Goal: Task Accomplishment & Management: Manage account settings

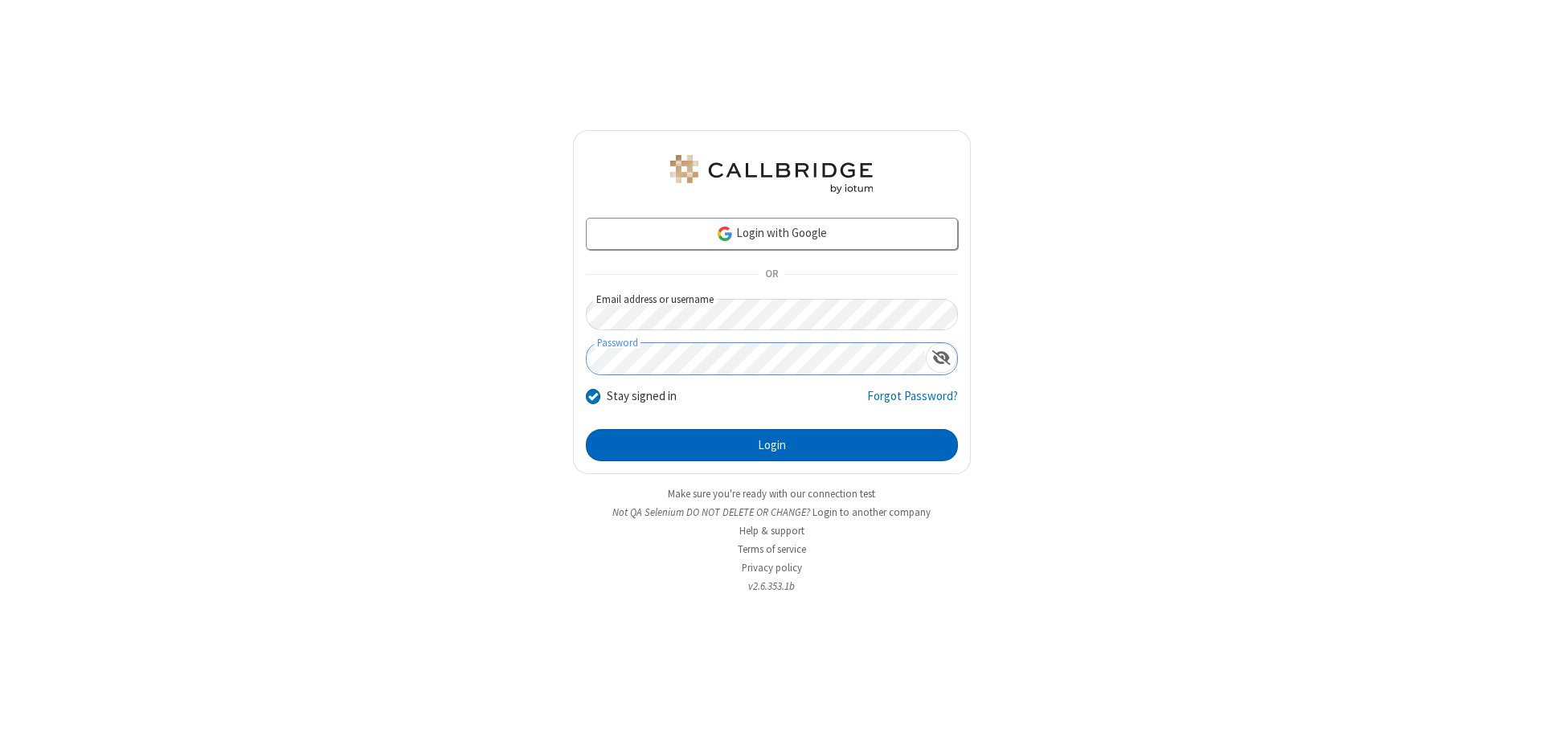
click at [772, 445] on button "Login" at bounding box center [772, 445] width 372 height 32
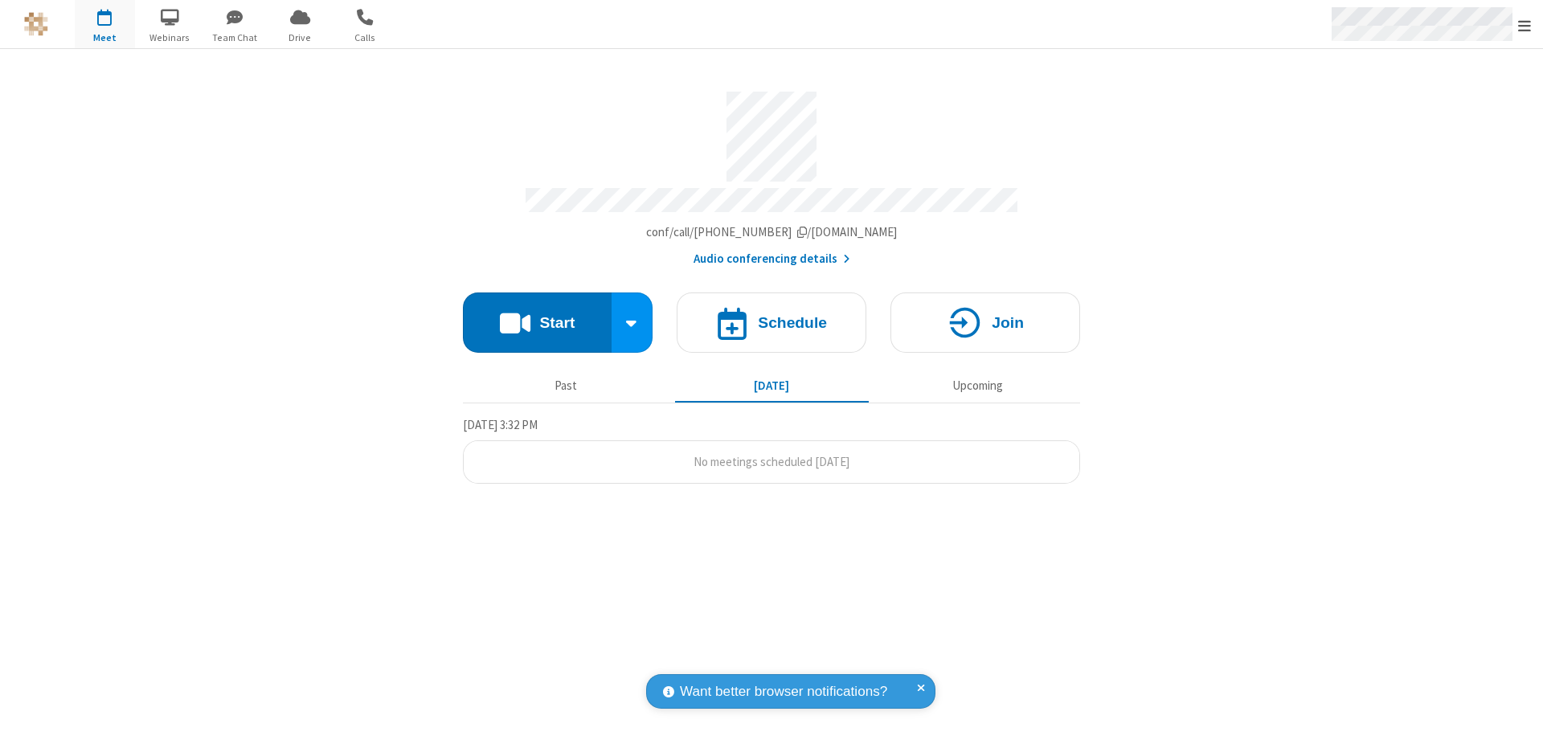
click at [1525, 25] on span "Open menu" at bounding box center [1525, 26] width 13 height 16
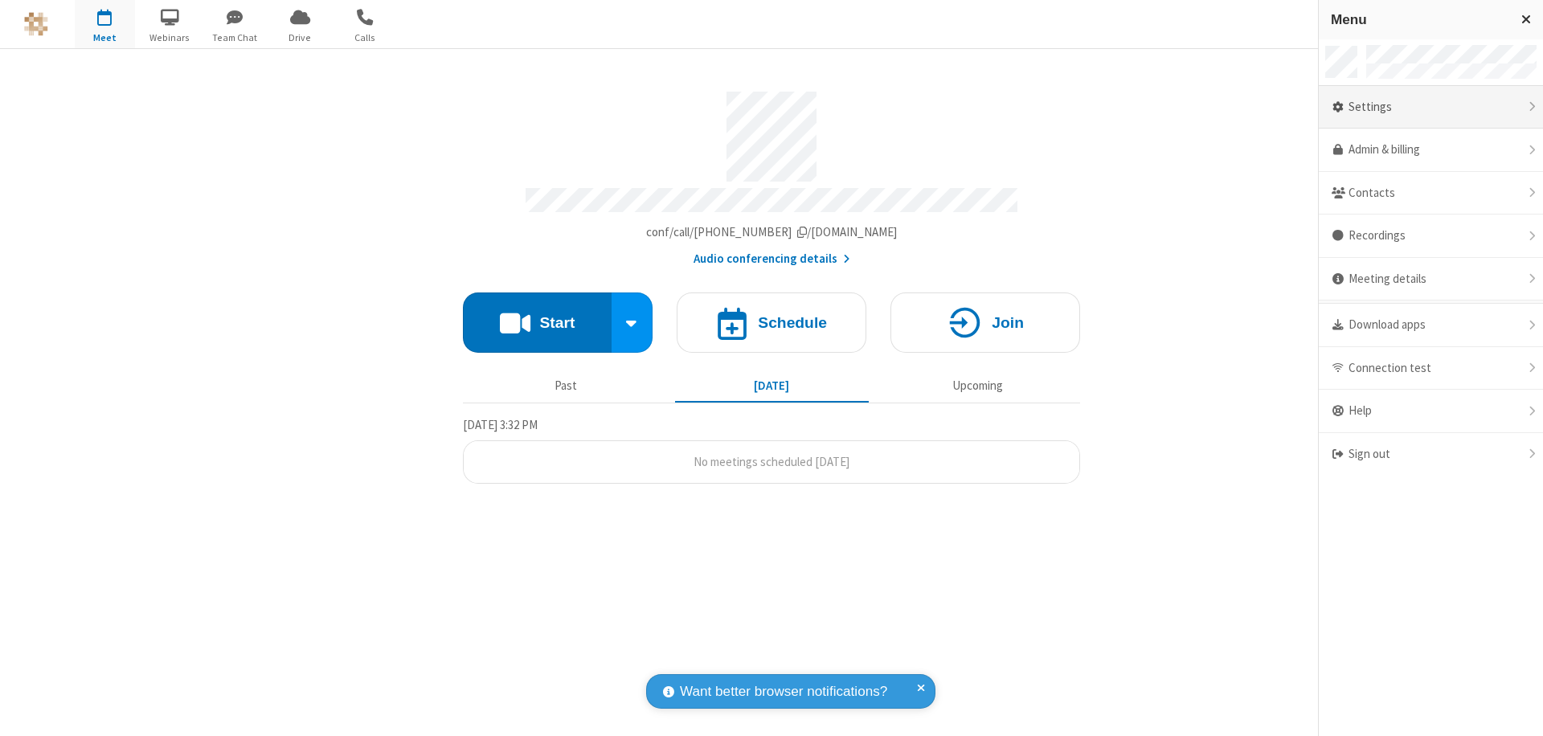
click at [1431, 107] on div "Settings" at bounding box center [1431, 107] width 224 height 43
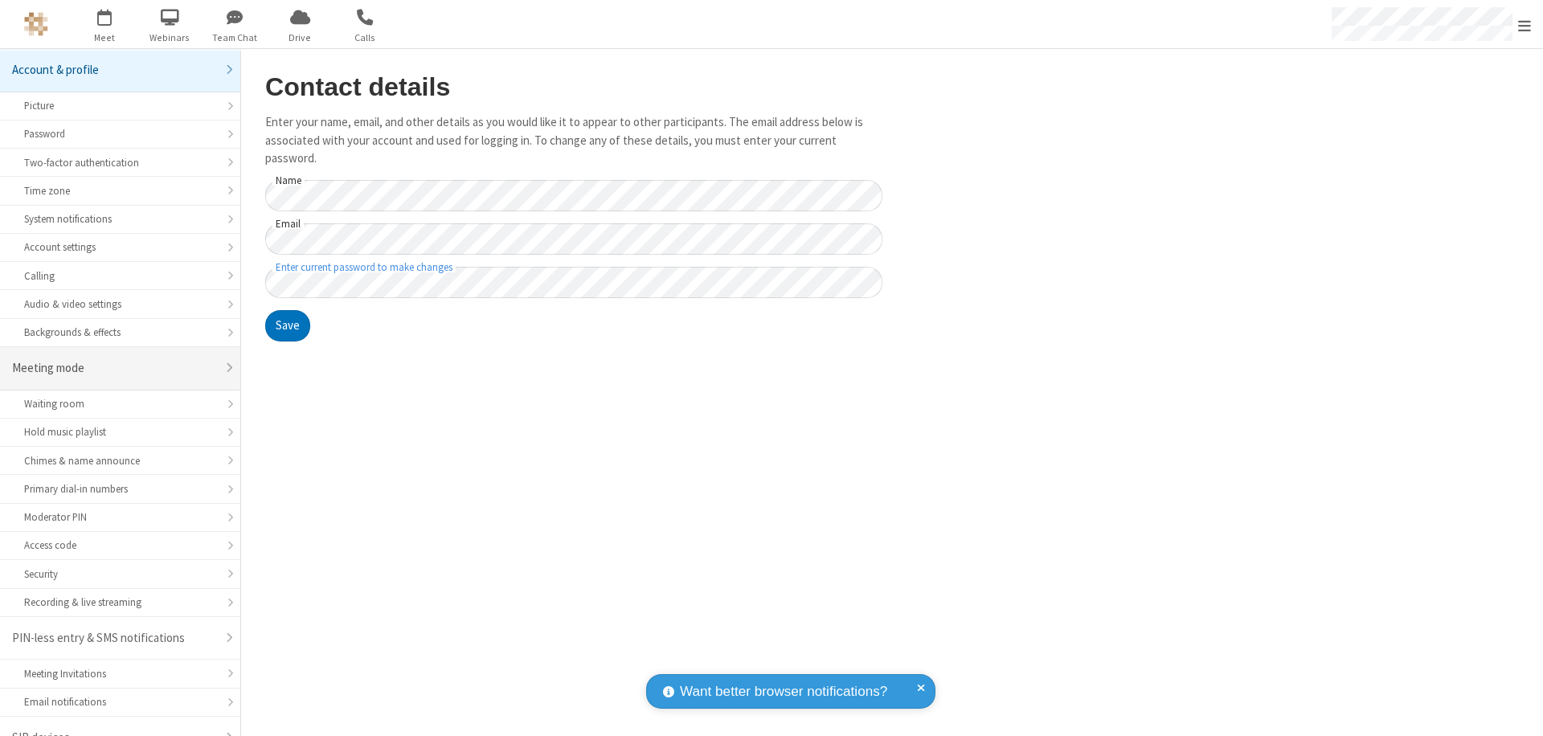
click at [114, 359] on div "Meeting mode" at bounding box center [114, 368] width 204 height 18
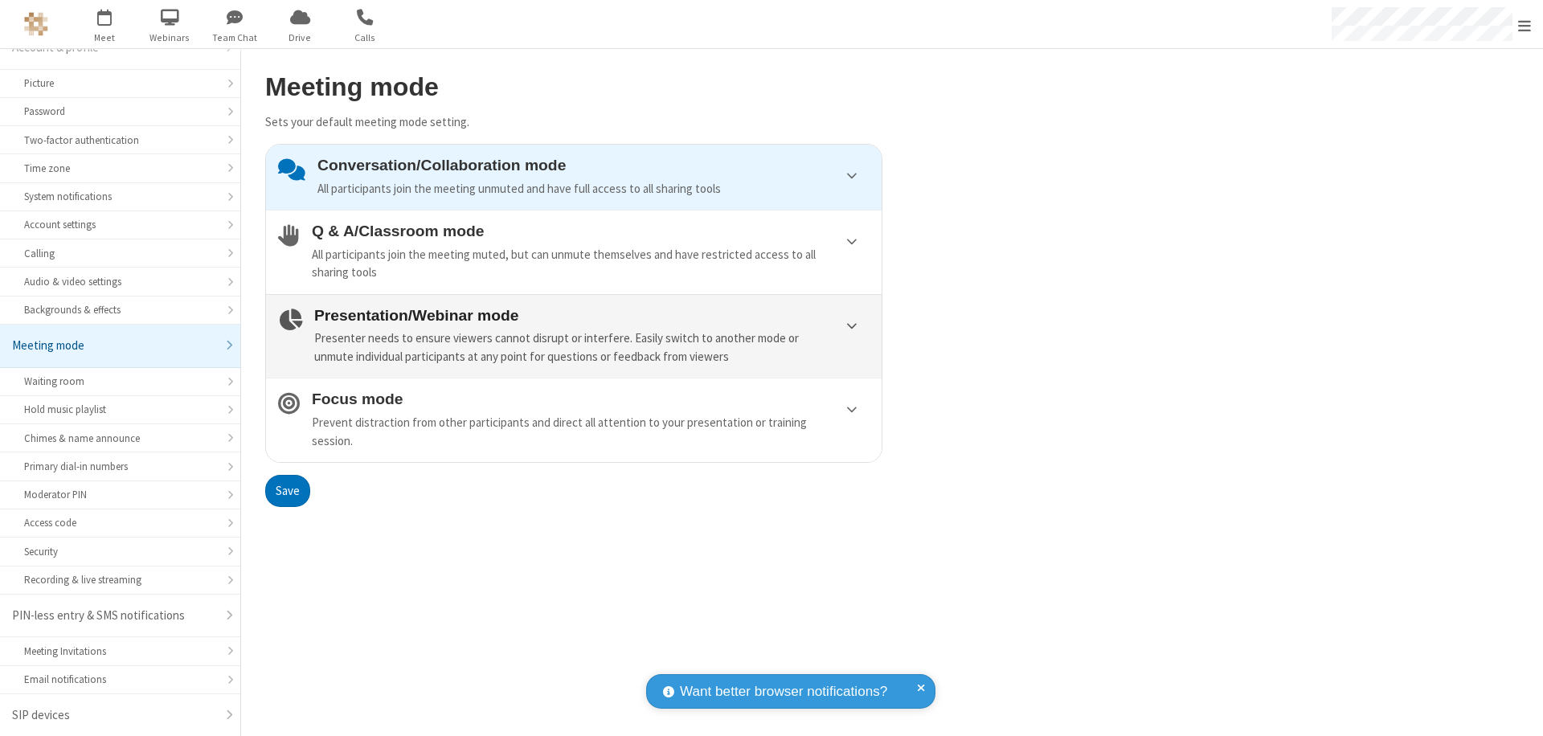
click at [574, 336] on div "Presenter needs to ensure viewers cannot disrupt or interfere. Easily switch to…" at bounding box center [591, 348] width 555 height 36
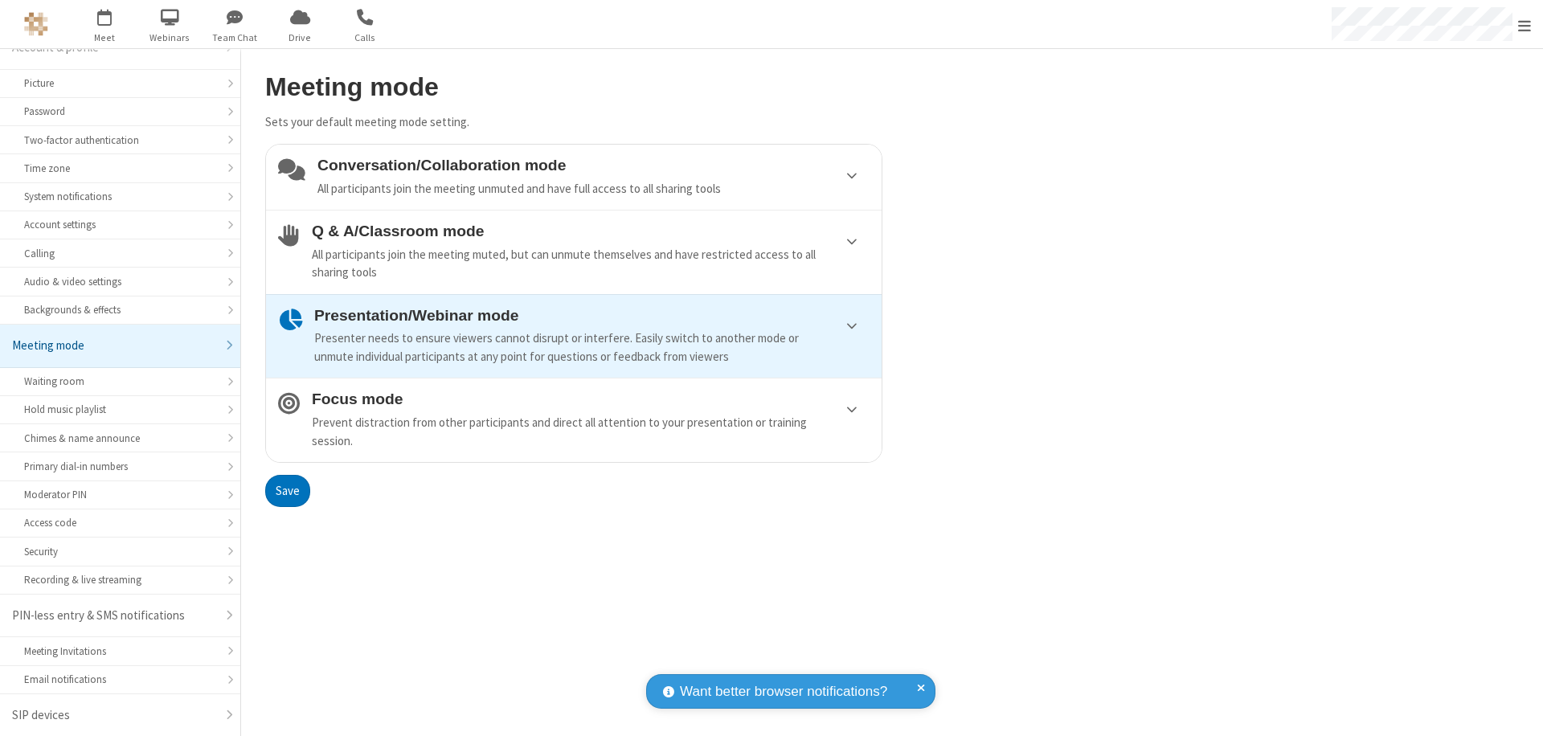
click at [287, 490] on button "Save" at bounding box center [287, 491] width 45 height 32
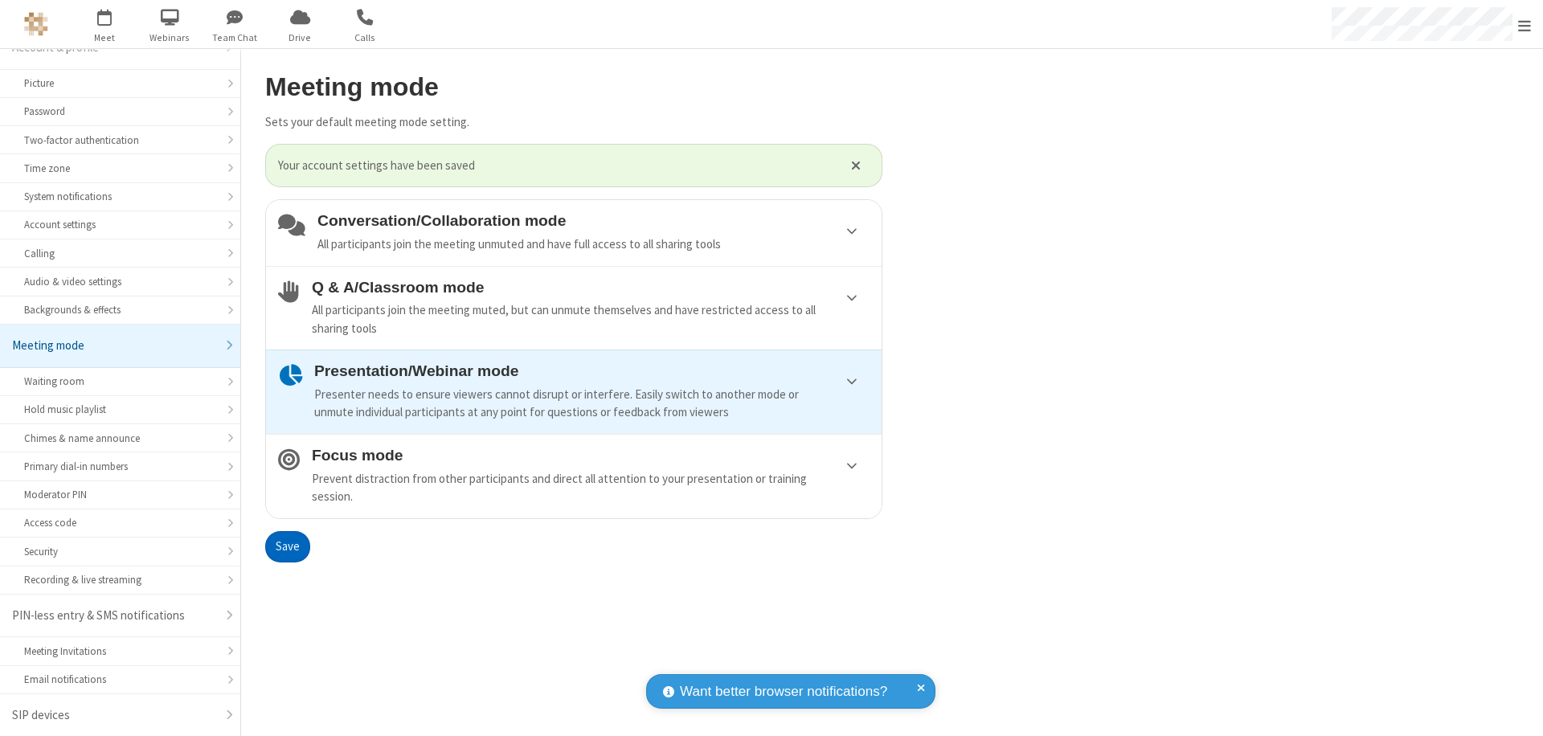
click at [1525, 24] on span "Open menu" at bounding box center [1525, 26] width 13 height 16
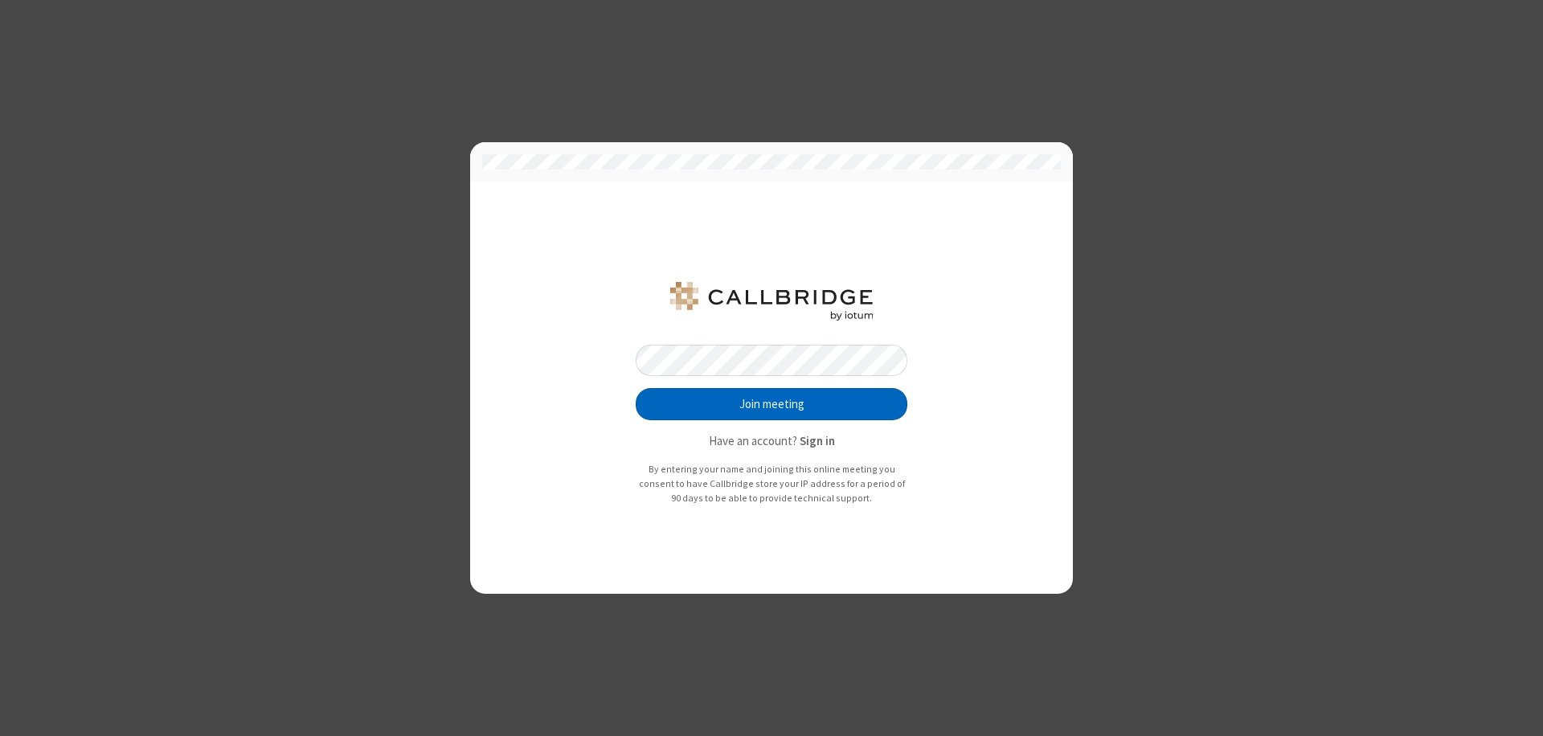
click at [772, 404] on button "Join meeting" at bounding box center [772, 404] width 272 height 32
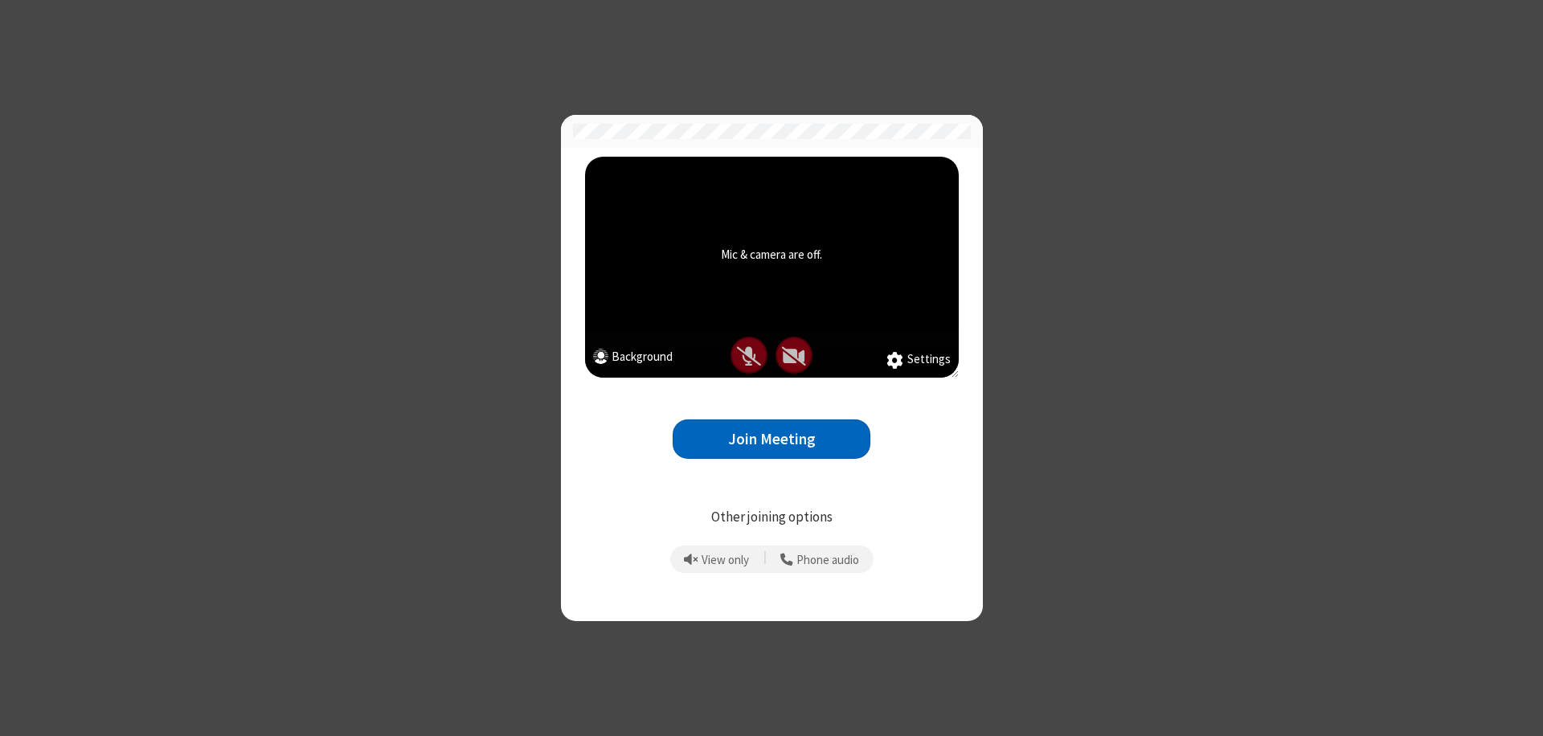
click at [772, 439] on button "Join Meeting" at bounding box center [772, 439] width 198 height 39
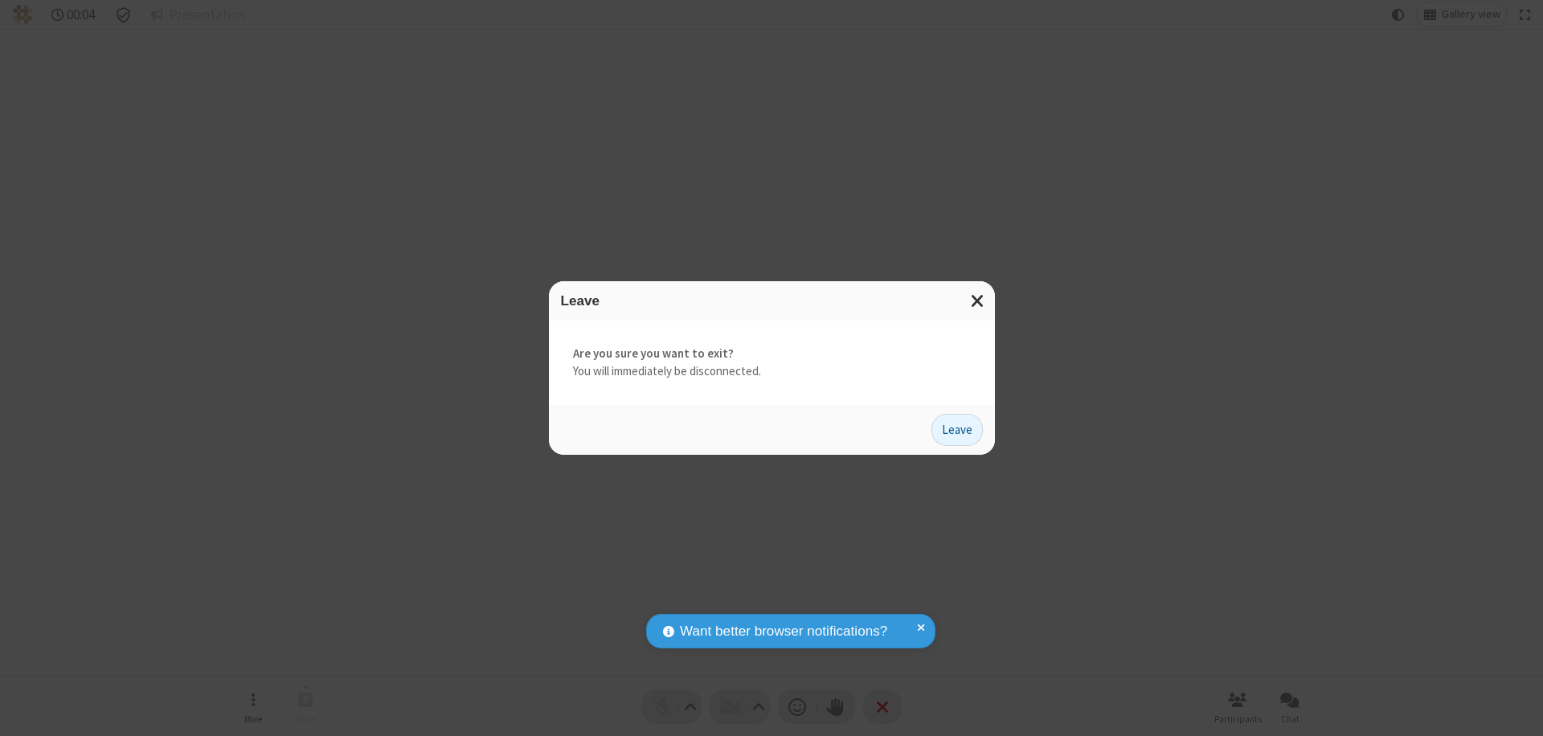
click at [957, 429] on button "Leave" at bounding box center [957, 430] width 51 height 32
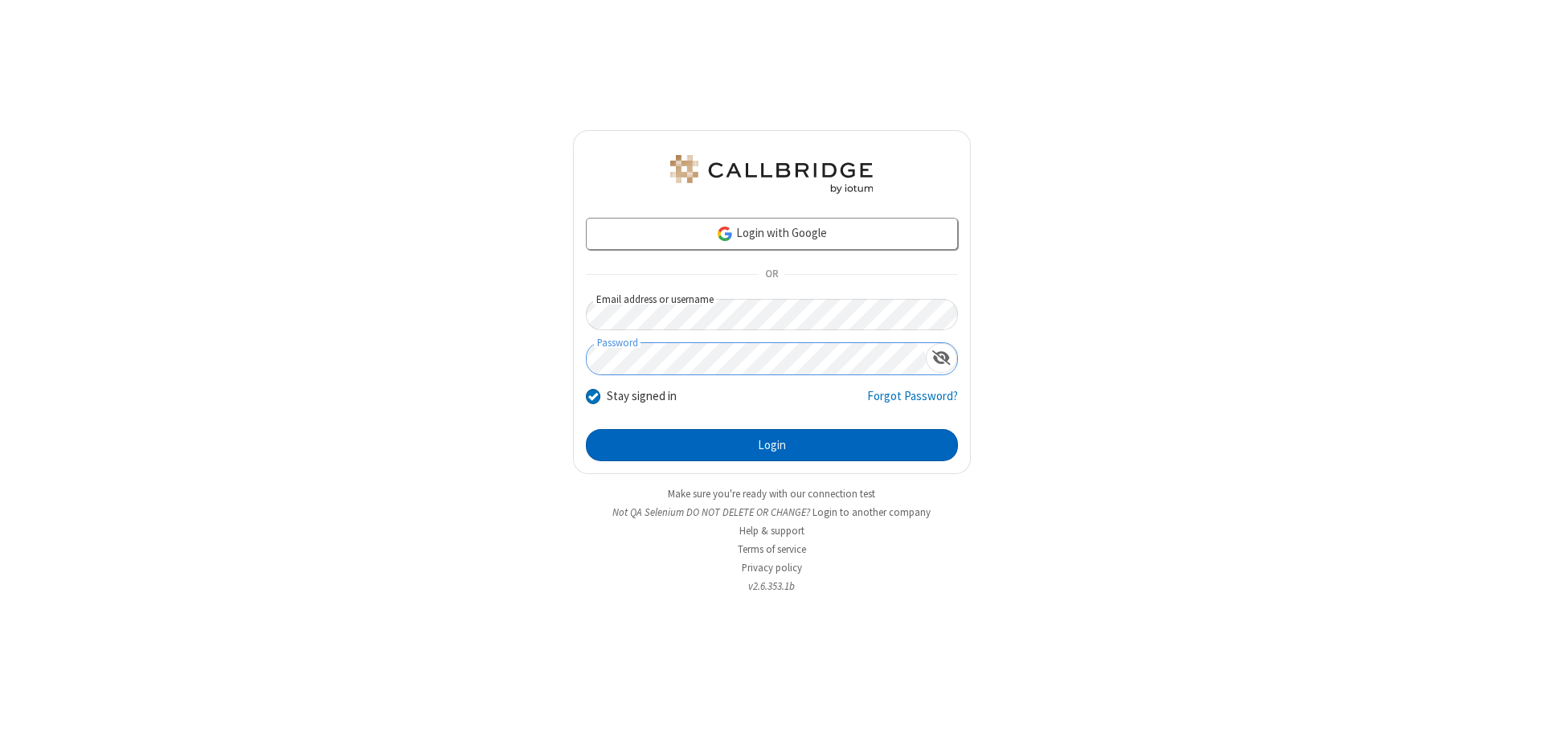
click at [772, 445] on button "Login" at bounding box center [772, 445] width 372 height 32
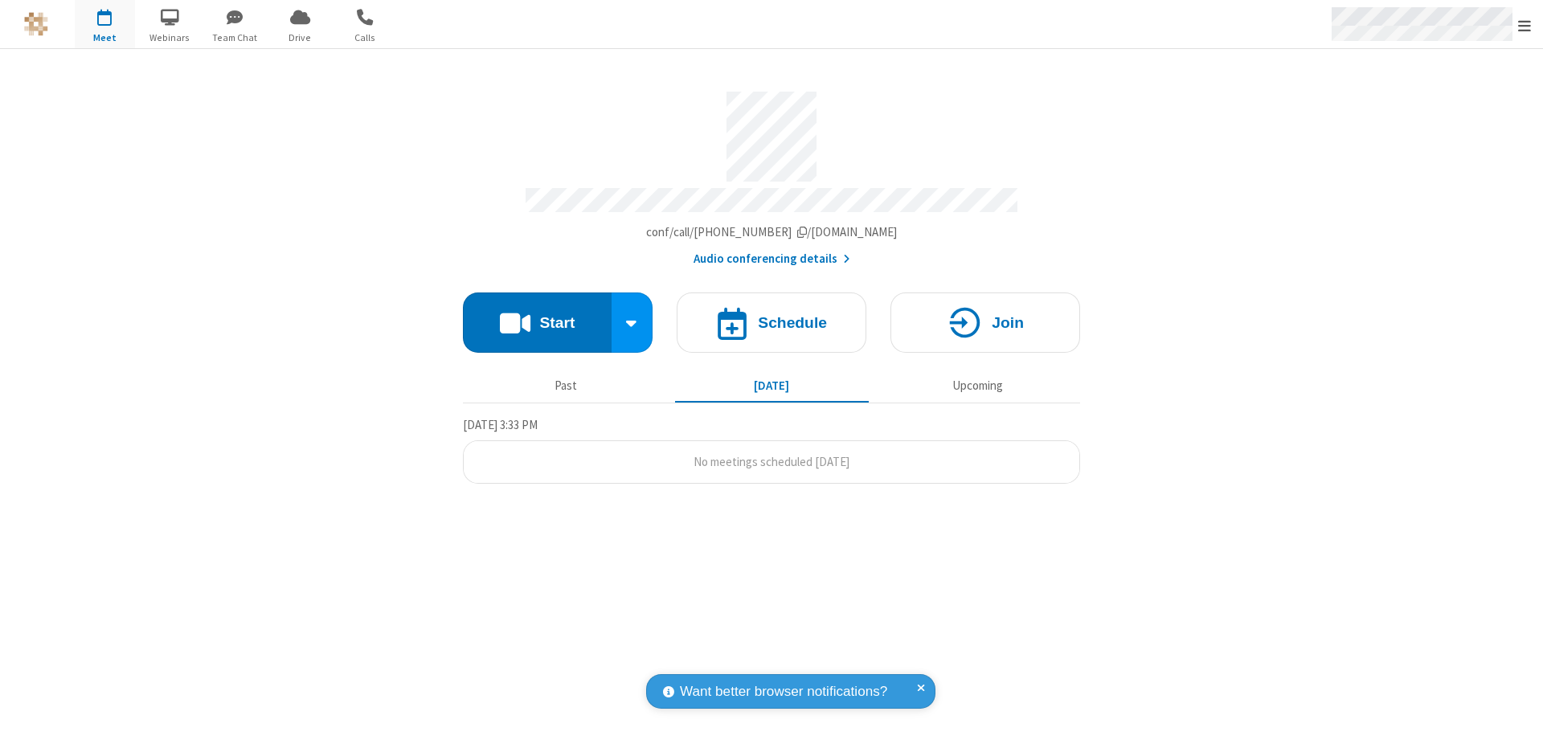
click at [1525, 25] on span "Open menu" at bounding box center [1525, 26] width 13 height 16
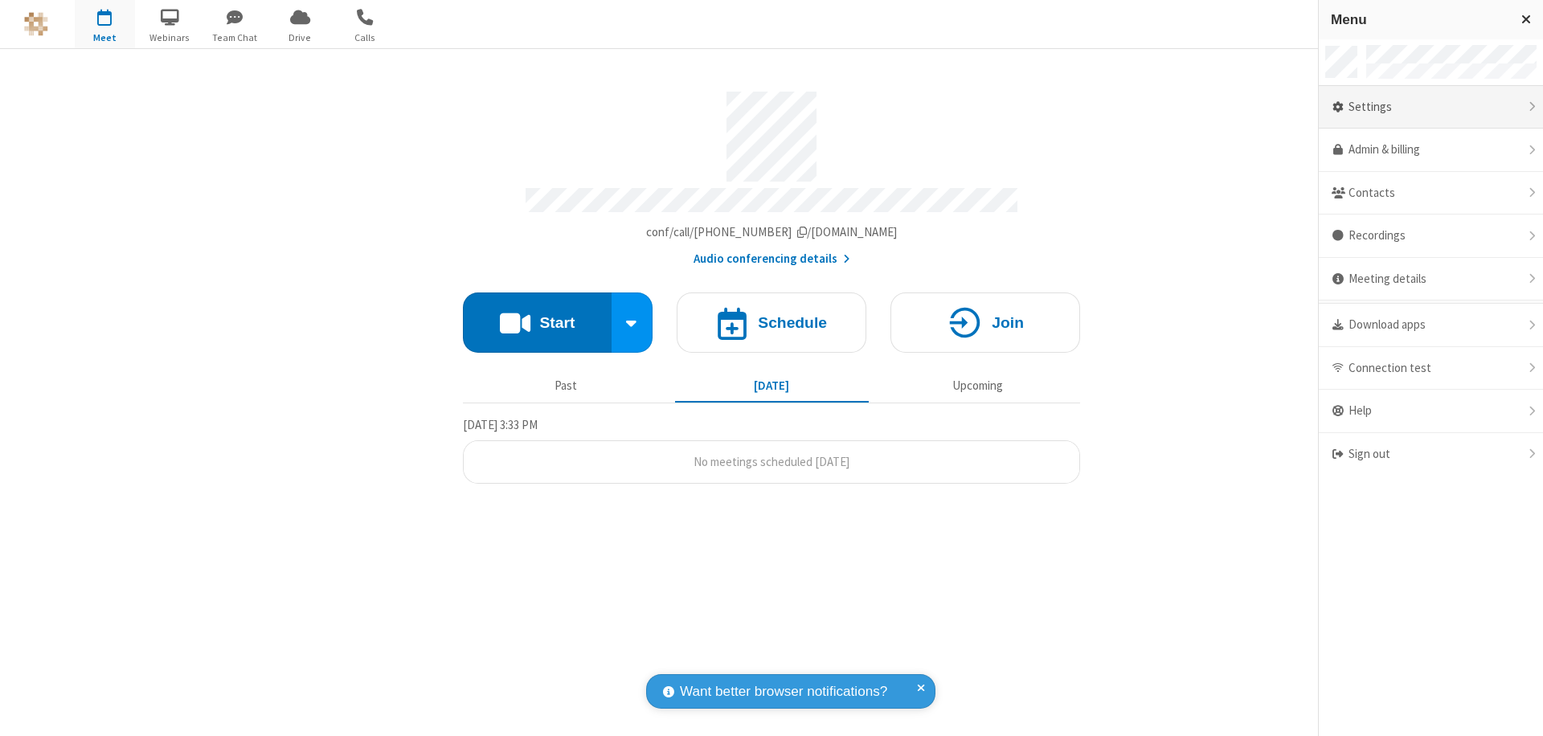
click at [1431, 107] on div "Settings" at bounding box center [1431, 107] width 224 height 43
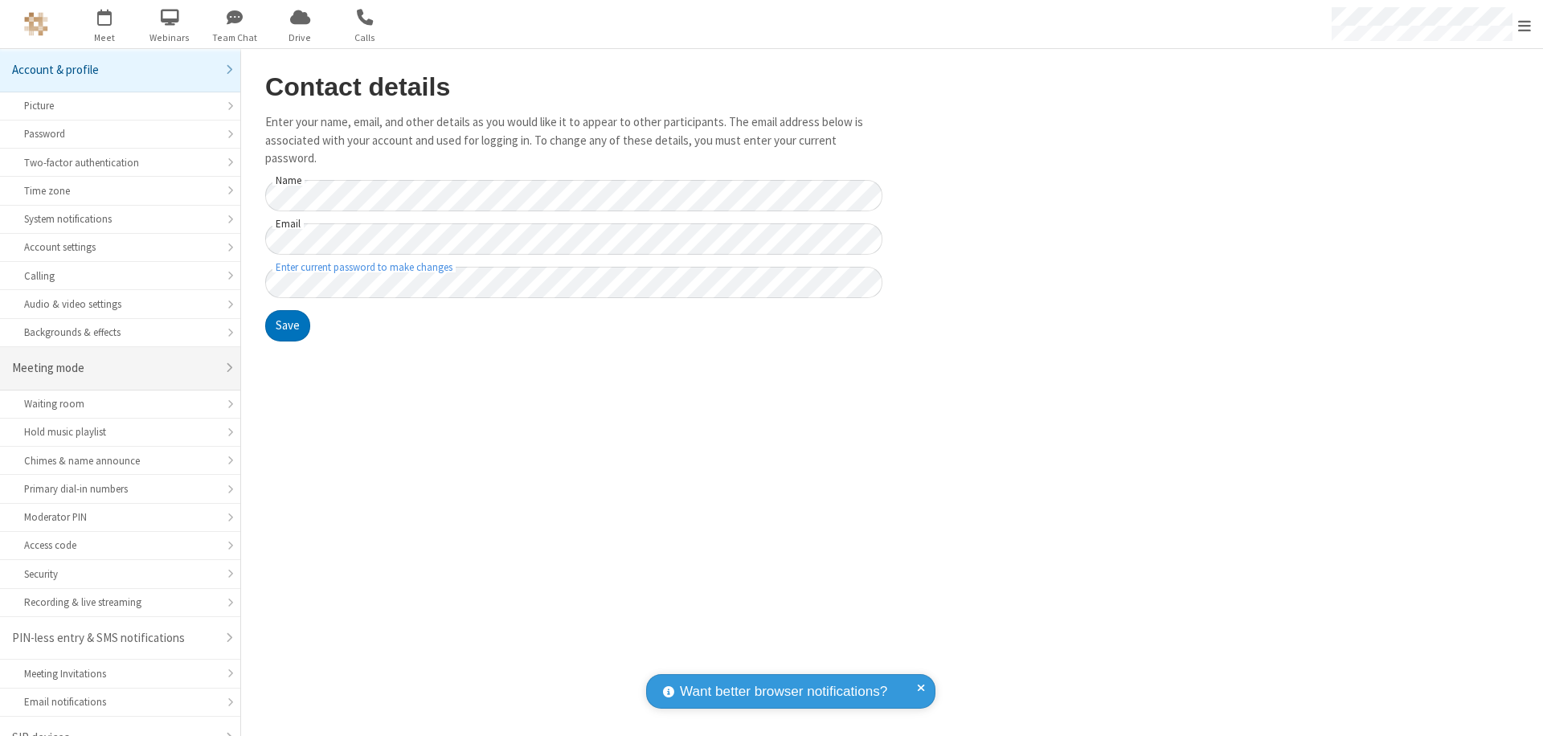
click at [114, 359] on div "Meeting mode" at bounding box center [114, 368] width 204 height 18
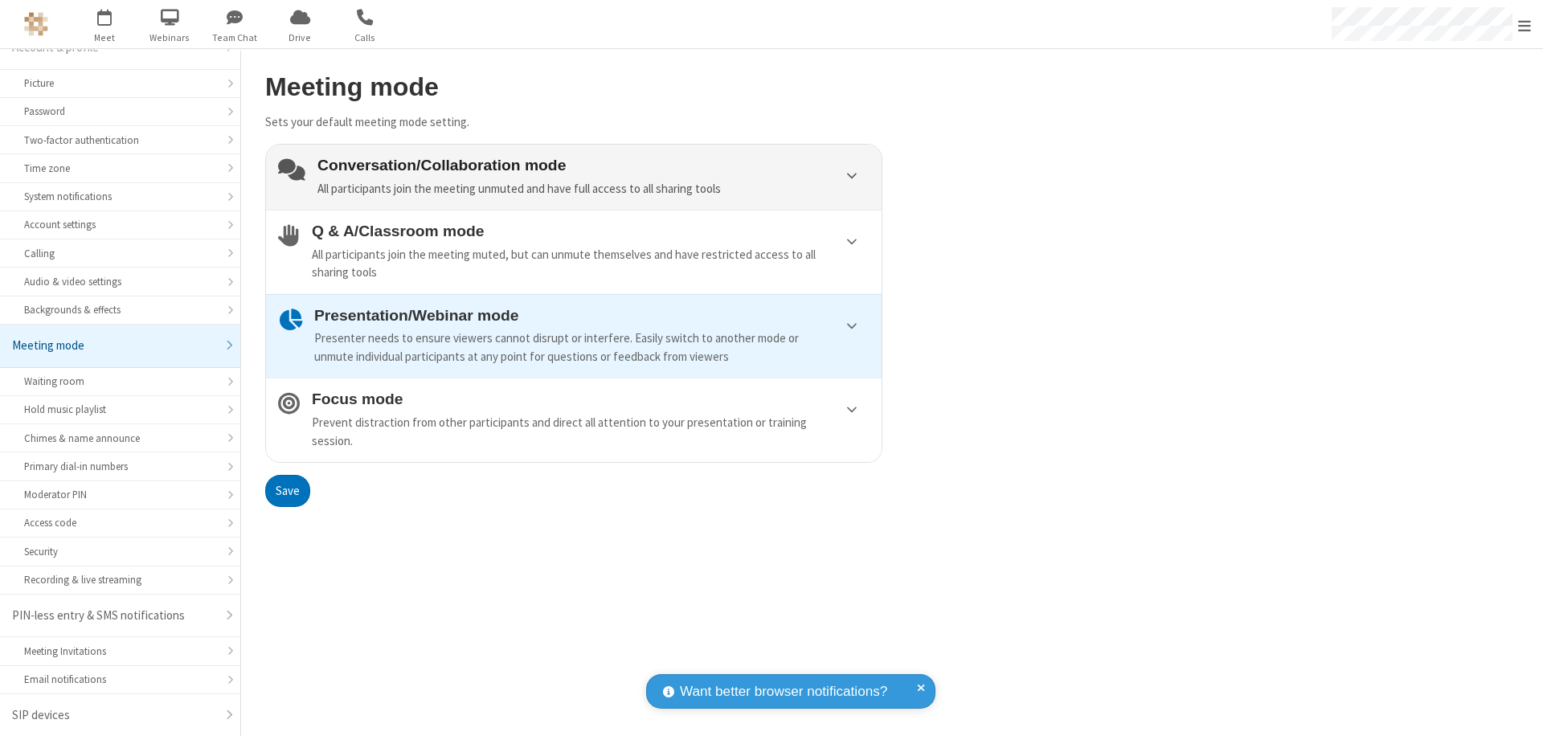
click at [574, 177] on div "Conversation/Collaboration mode All participants join the meeting unmuted and h…" at bounding box center [594, 177] width 552 height 41
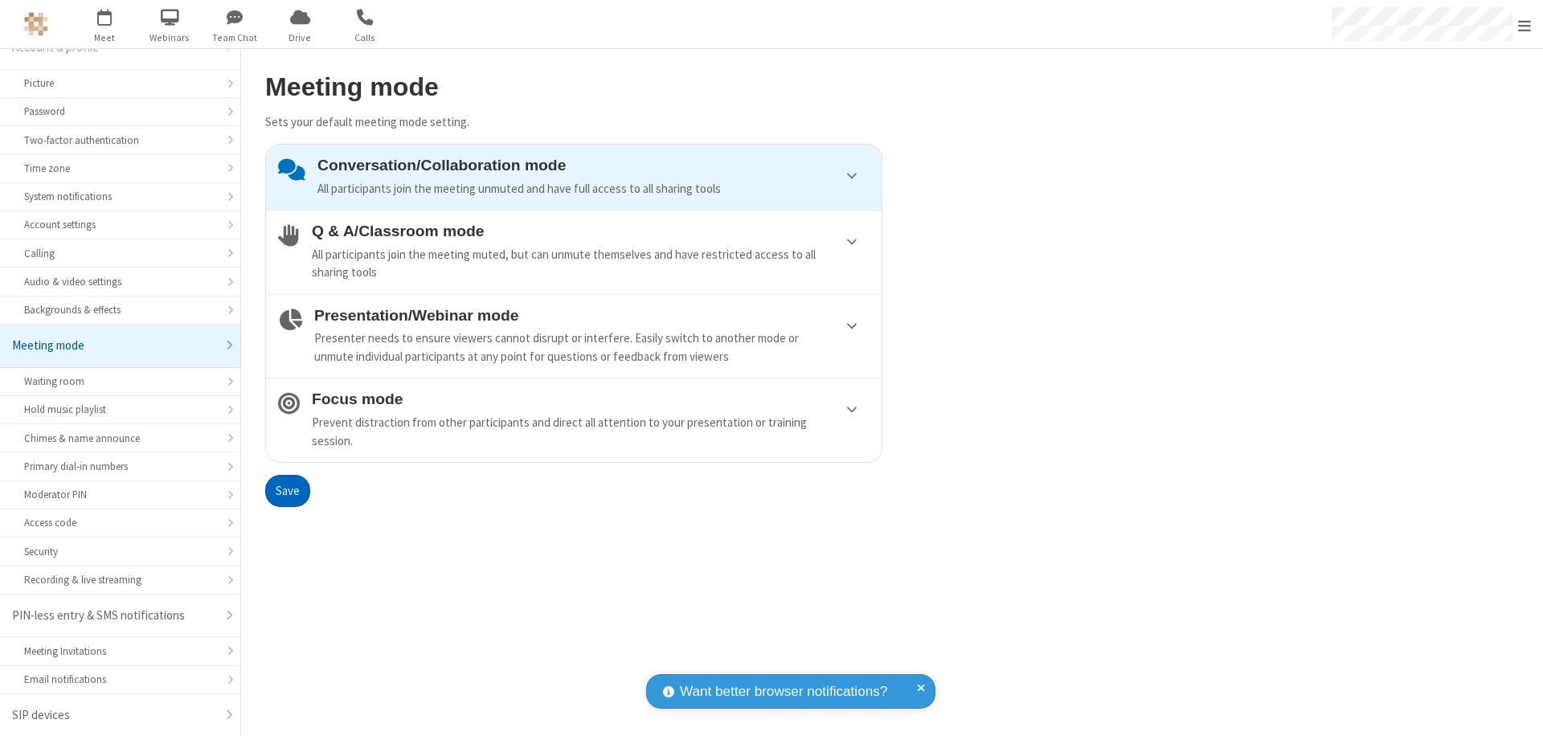
click at [287, 490] on button "Save" at bounding box center [287, 491] width 45 height 32
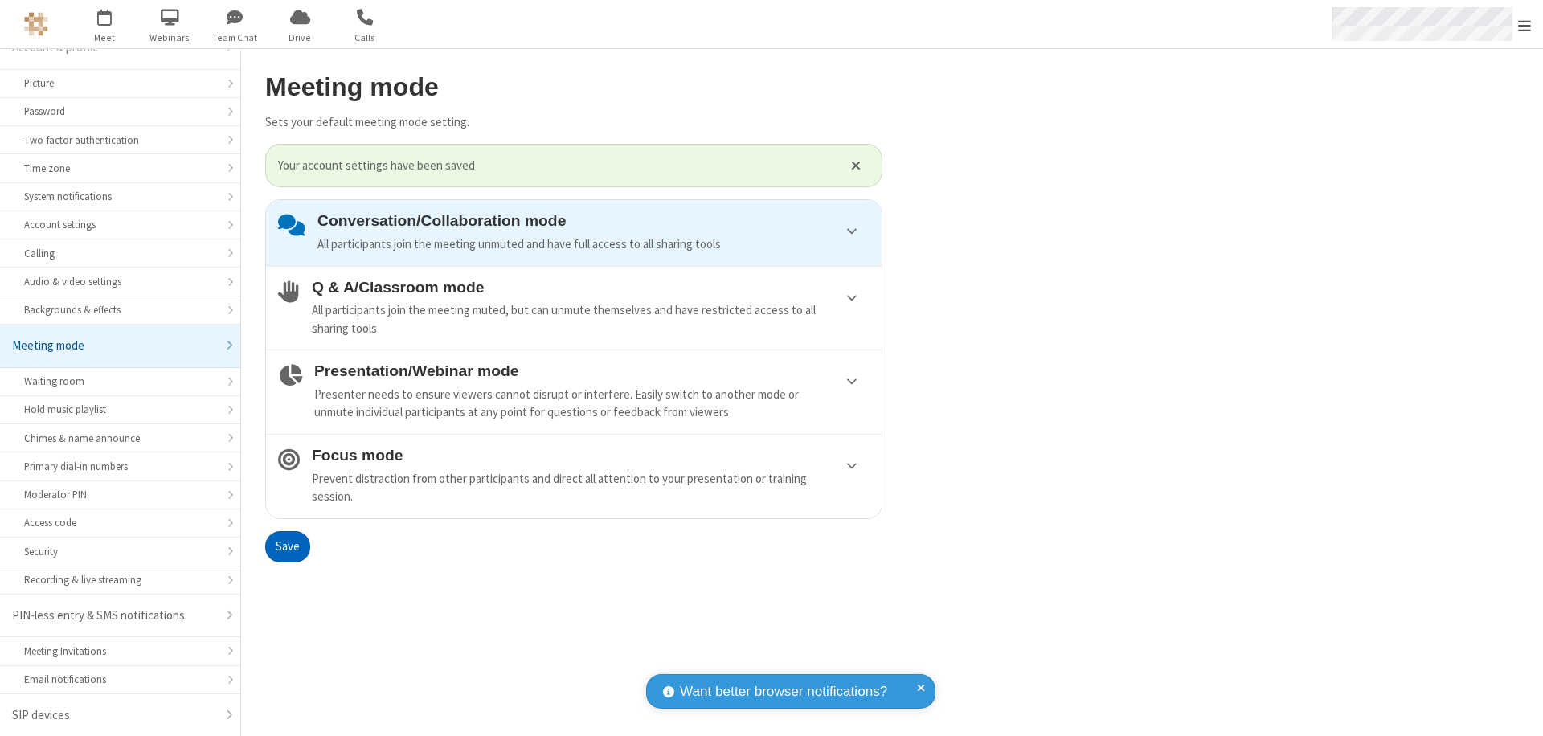
click at [1525, 24] on span "Open menu" at bounding box center [1525, 26] width 13 height 16
